Goal: Find specific page/section: Find specific page/section

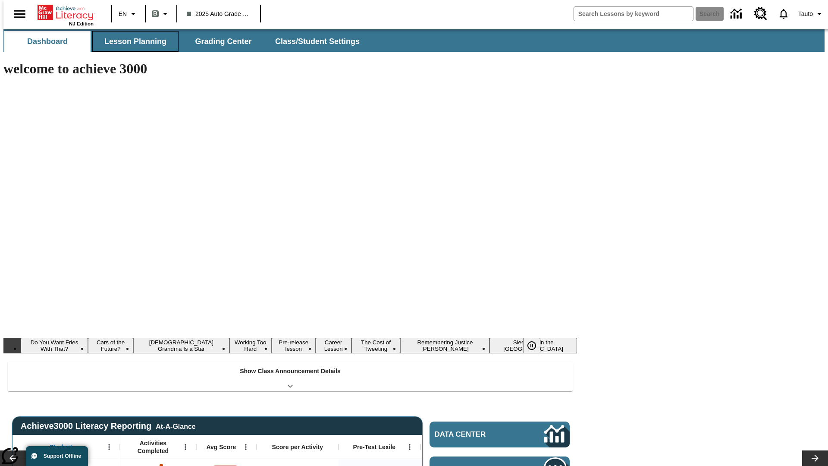
click at [132, 41] on button "Lesson Planning" at bounding box center [135, 41] width 86 height 21
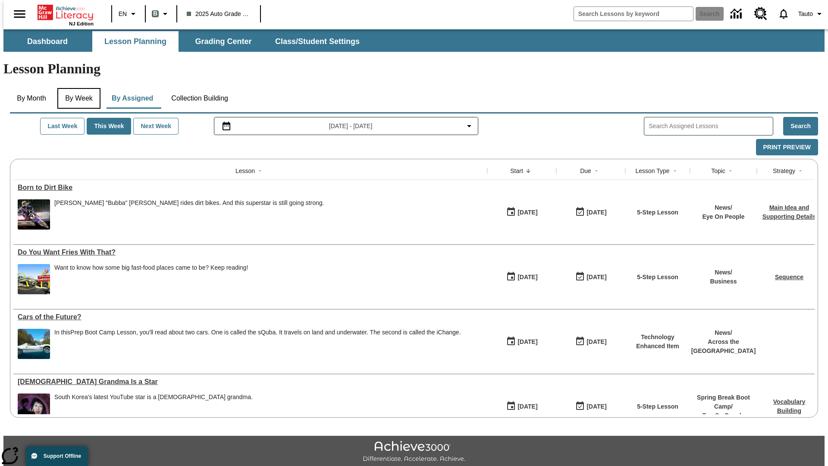
click at [77, 88] on button "By Week" at bounding box center [78, 98] width 43 height 21
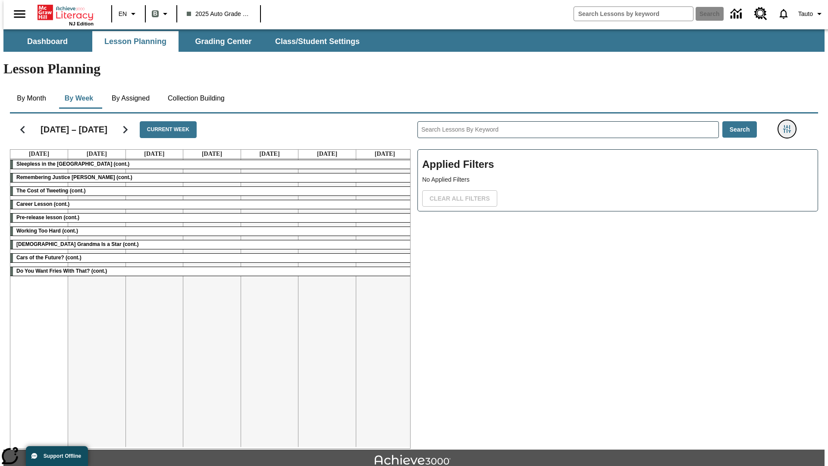
click at [790, 125] on icon "Filters Side menu" at bounding box center [787, 129] width 8 height 8
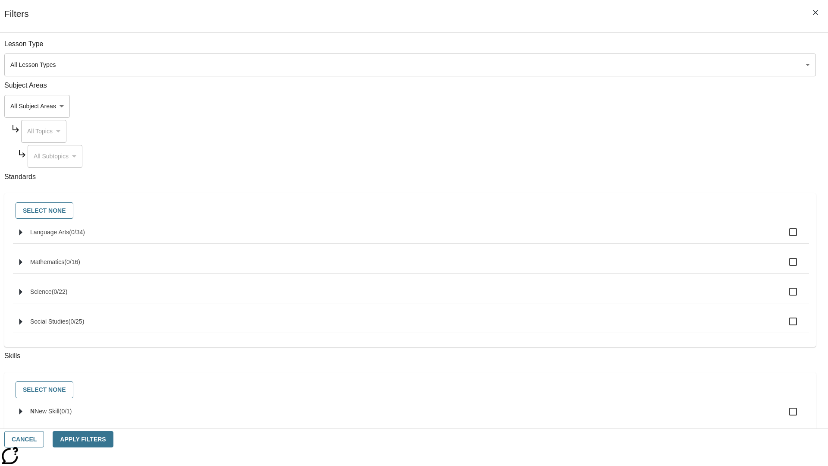
click at [621, 65] on body "Skip to main content NJ Edition EN B 2025 Auto Grade 1 B Search 0 Tauto Dashboa…" at bounding box center [413, 267] width 821 height 476
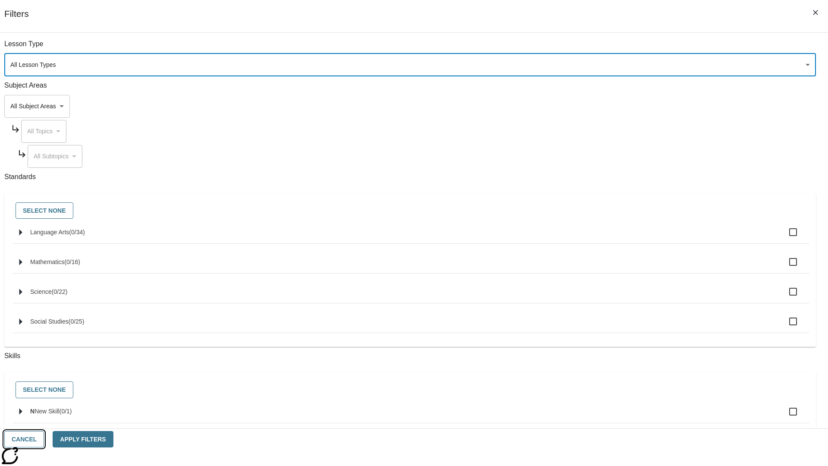
click at [44, 439] on button "Cancel" at bounding box center [24, 439] width 40 height 17
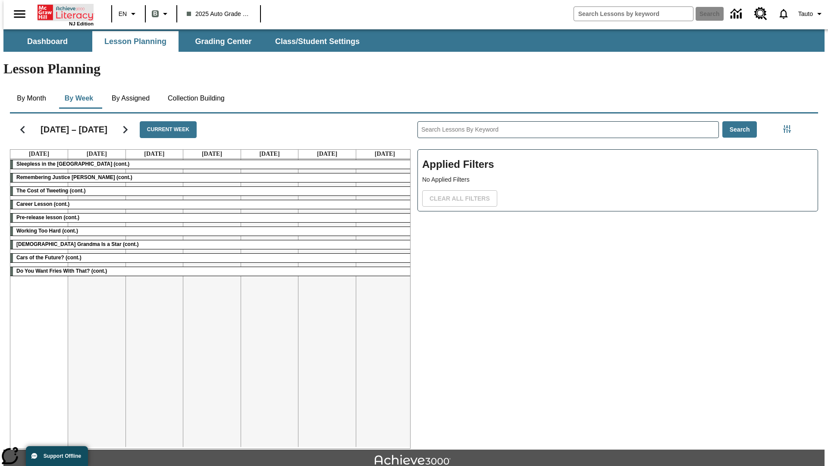
click at [62, 12] on icon "Home" at bounding box center [66, 12] width 57 height 17
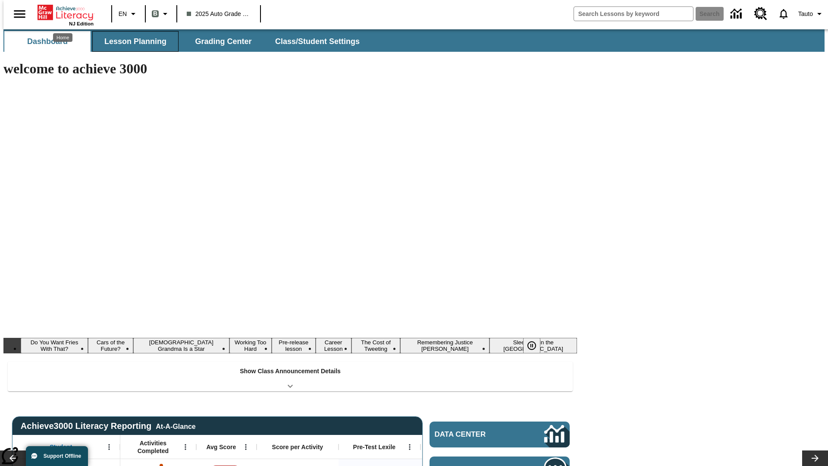
click at [132, 41] on button "Lesson Planning" at bounding box center [135, 41] width 86 height 21
